Goal: Transaction & Acquisition: Download file/media

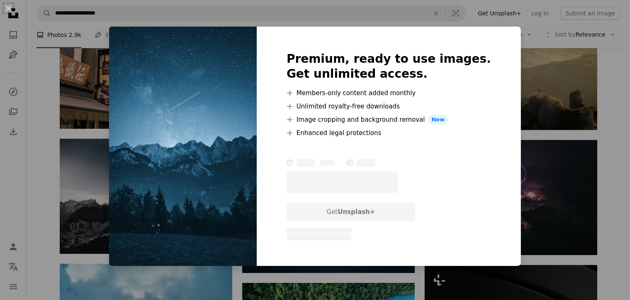
scroll to position [425, 0]
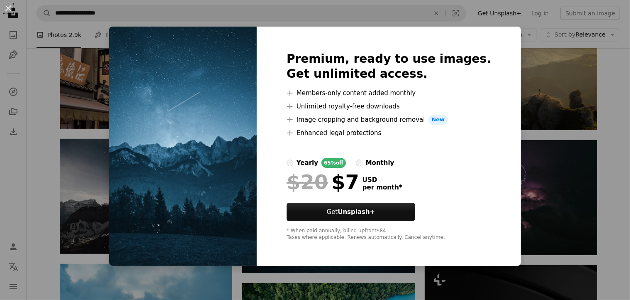
click at [572, 45] on div "An X shape Premium, ready to use images. Get unlimited access. A plus sign Memb…" at bounding box center [315, 150] width 630 height 300
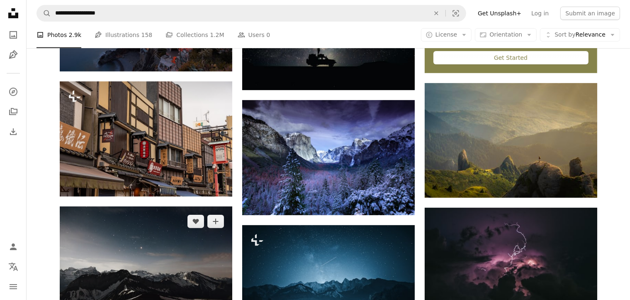
scroll to position [352, 0]
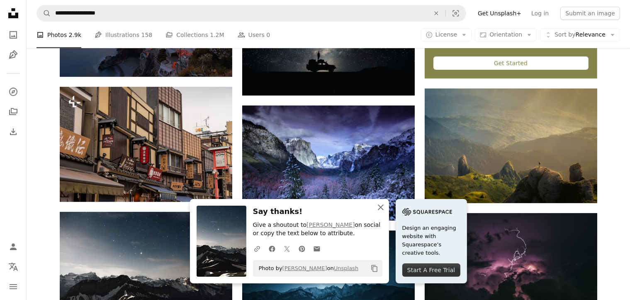
click at [386, 207] on icon "An X shape" at bounding box center [381, 207] width 10 height 10
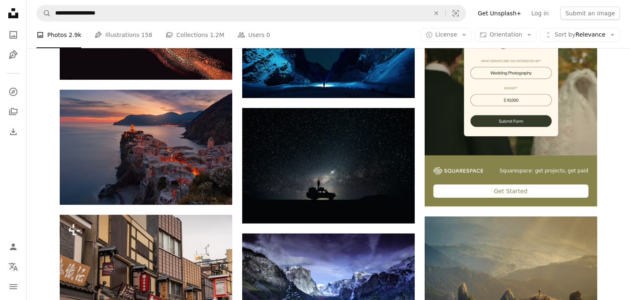
scroll to position [206, 0]
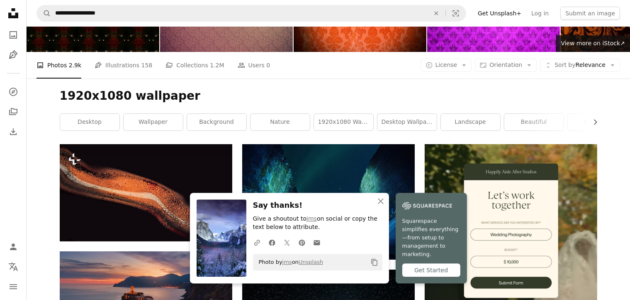
scroll to position [73, 0]
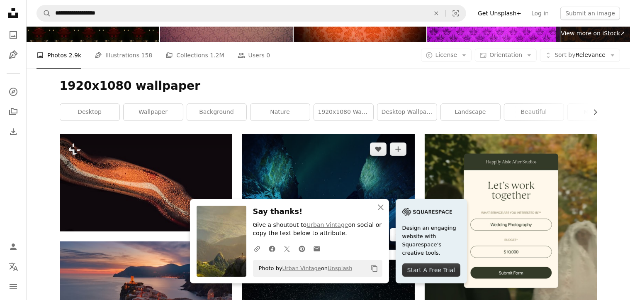
click at [400, 229] on icon "Arrow pointing down" at bounding box center [398, 234] width 7 height 10
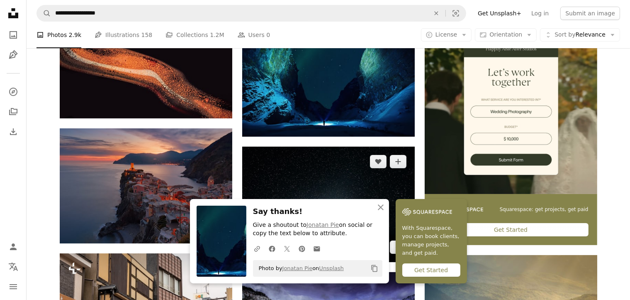
scroll to position [146, 0]
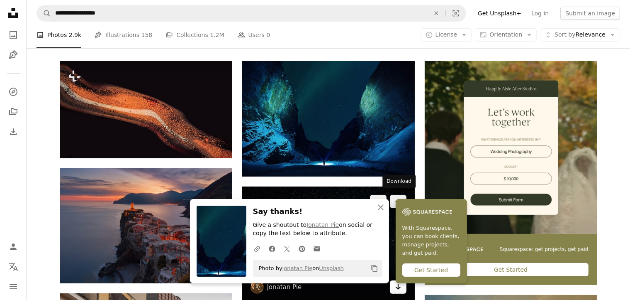
click at [404, 280] on link "Arrow pointing down" at bounding box center [398, 286] width 17 height 13
